Goal: Find specific page/section: Find specific page/section

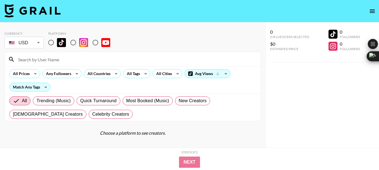
click at [98, 40] on input "radio" at bounding box center [96, 43] width 12 height 12
radio input "true"
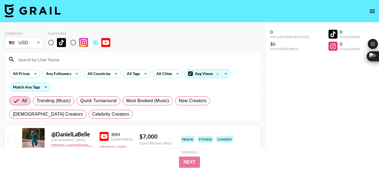
click at [64, 64] on div at bounding box center [133, 59] width 256 height 15
click at [64, 61] on input at bounding box center [136, 59] width 243 height 9
paste input "@jaxsondamusicmon"
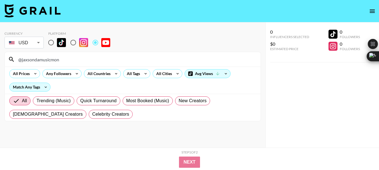
click at [50, 56] on input "@jaxsondamusicmon" at bounding box center [136, 59] width 243 height 9
click at [49, 56] on input "@jaxsondamusicmon" at bounding box center [136, 59] width 243 height 9
type input "@jaxsondamuscmon"
click at [49, 57] on input "@jaxsondamuscmon" at bounding box center [136, 59] width 243 height 9
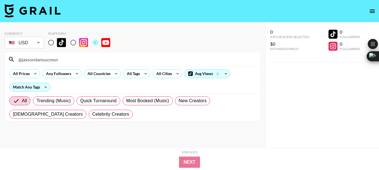
click at [49, 57] on input "@jaxsondamuscmon" at bounding box center [136, 59] width 243 height 9
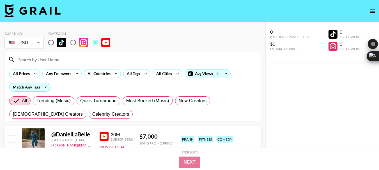
paste input "@QFC."
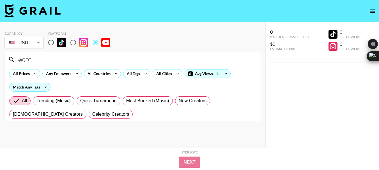
type input "@QFC."
click at [22, 60] on input "@QFC." at bounding box center [136, 59] width 243 height 9
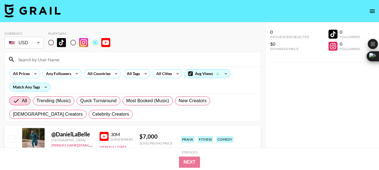
paste input "@bbrettcooper"
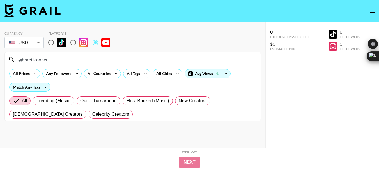
type input "@bbrettcooper"
click at [37, 60] on input "@bbrettcooper" at bounding box center [136, 59] width 243 height 9
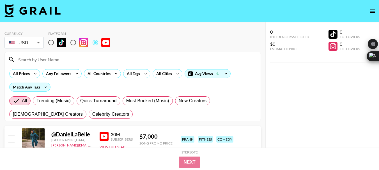
paste input "@HasanAbi"
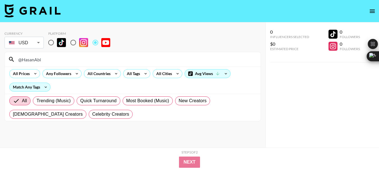
type input "@HasanAbi"
